Goal: Transaction & Acquisition: Obtain resource

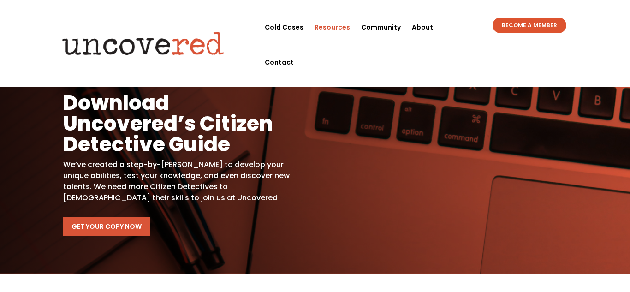
click at [108, 222] on link "Get Your Copy Now" at bounding box center [106, 226] width 87 height 18
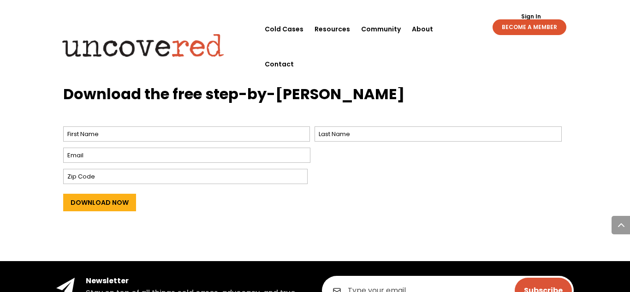
scroll to position [387, 0]
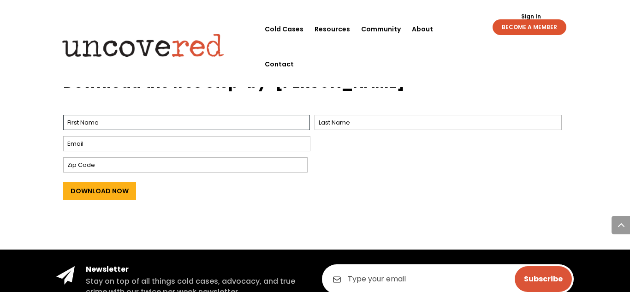
click at [112, 123] on input "First" at bounding box center [186, 122] width 247 height 15
type input "[PERSON_NAME]"
type input "addison"
click at [74, 144] on input "Email *" at bounding box center [186, 143] width 247 height 15
type input "[EMAIL_ADDRESS][DOMAIN_NAME]"
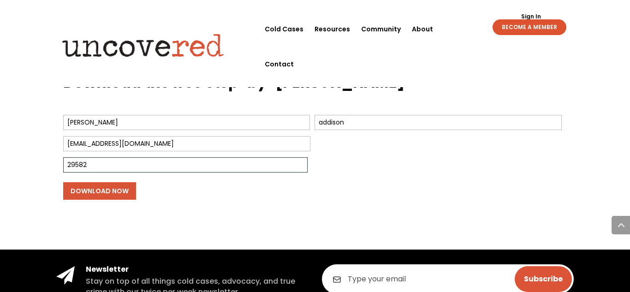
type input "29582"
click at [110, 192] on input "Download Now" at bounding box center [99, 191] width 73 height 18
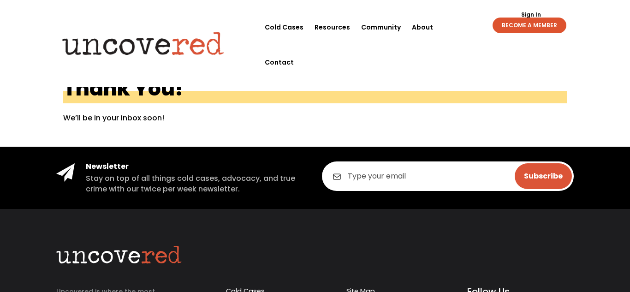
click at [533, 12] on link "Sign In" at bounding box center [531, 15] width 30 height 6
